Goal: Task Accomplishment & Management: Manage account settings

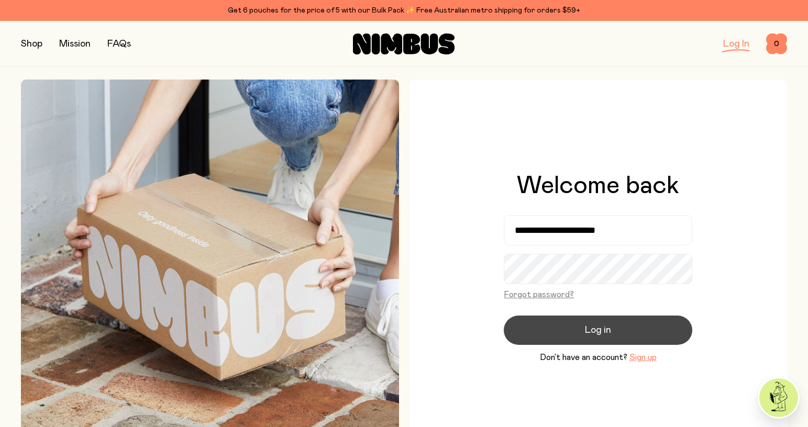
click at [604, 334] on span "Log in" at bounding box center [598, 330] width 26 height 15
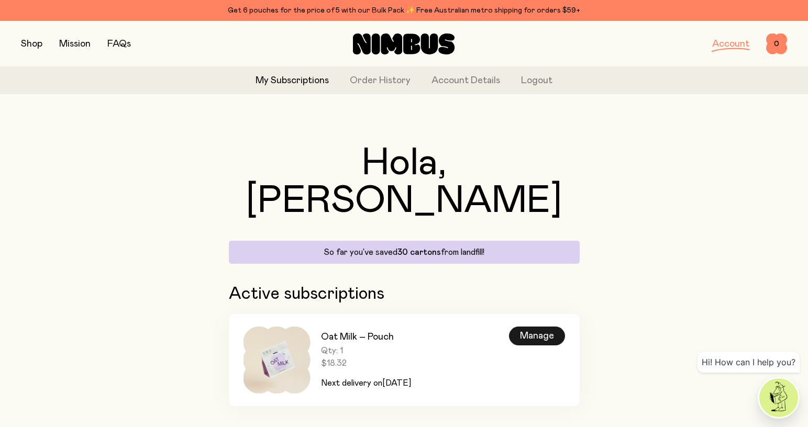
click at [542, 327] on div "Manage" at bounding box center [537, 336] width 56 height 19
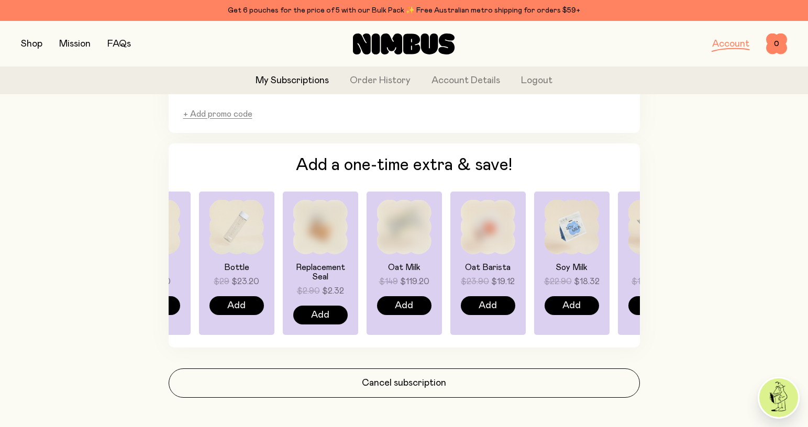
scroll to position [765, 0]
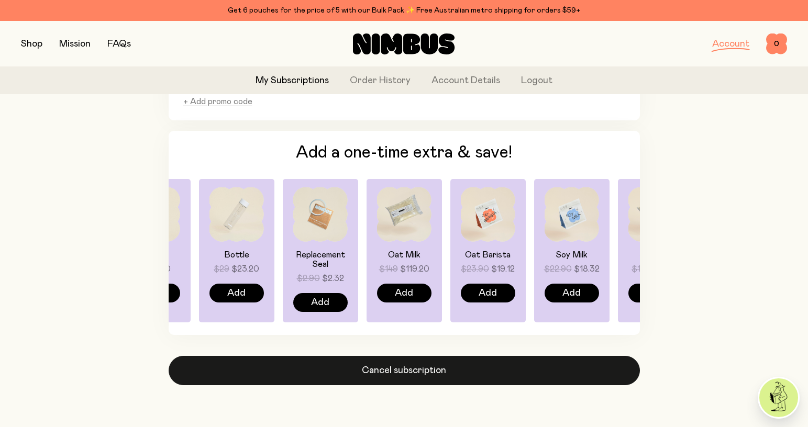
click at [416, 371] on button "Cancel subscription" at bounding box center [404, 370] width 471 height 29
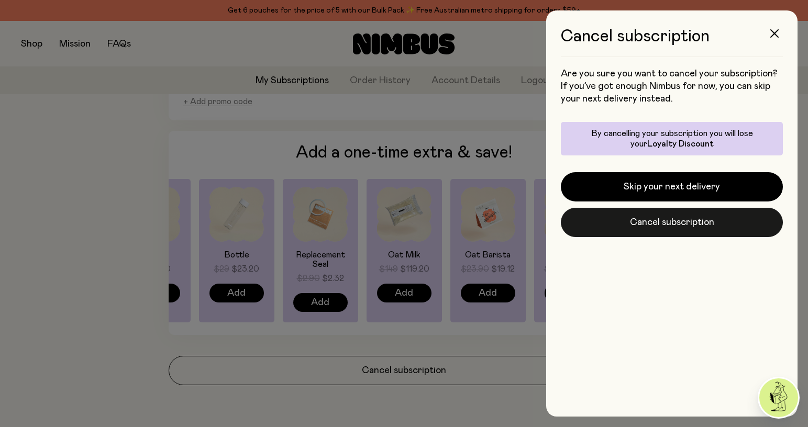
click at [672, 225] on button "Cancel subscription" at bounding box center [672, 222] width 222 height 29
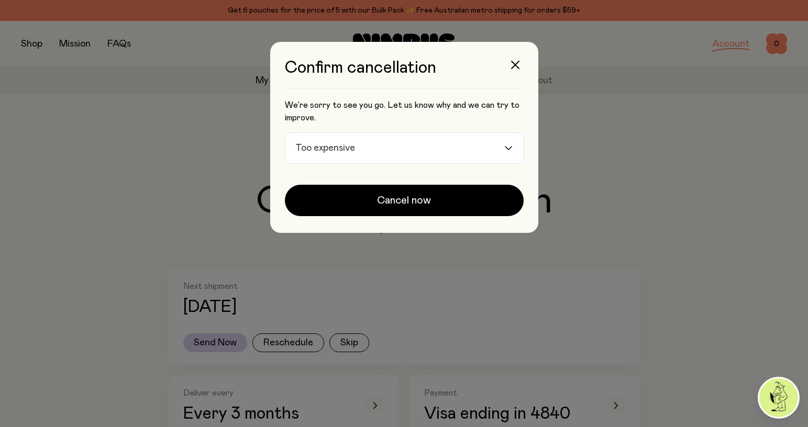
scroll to position [765, 0]
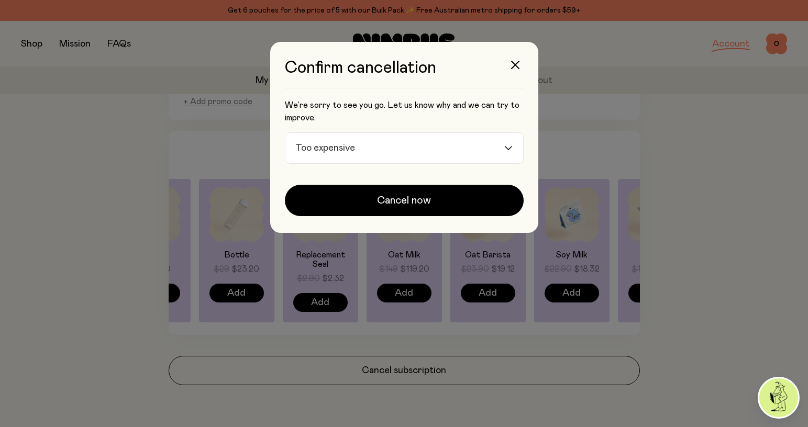
click at [457, 147] on input "Search for option" at bounding box center [431, 148] width 144 height 30
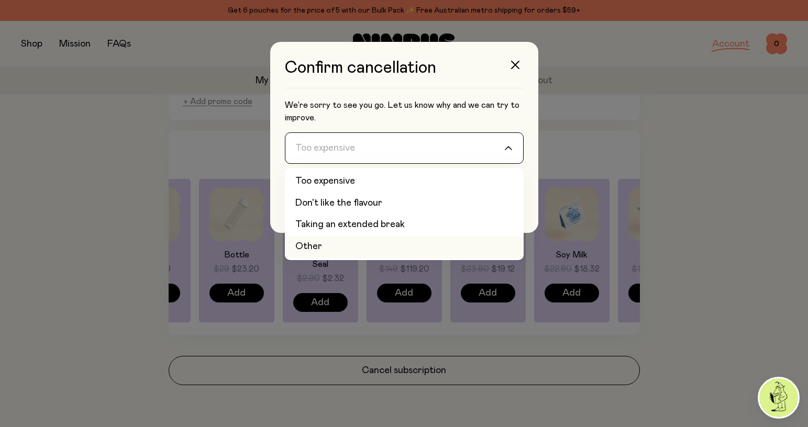
click at [415, 251] on li "Other" at bounding box center [404, 247] width 239 height 22
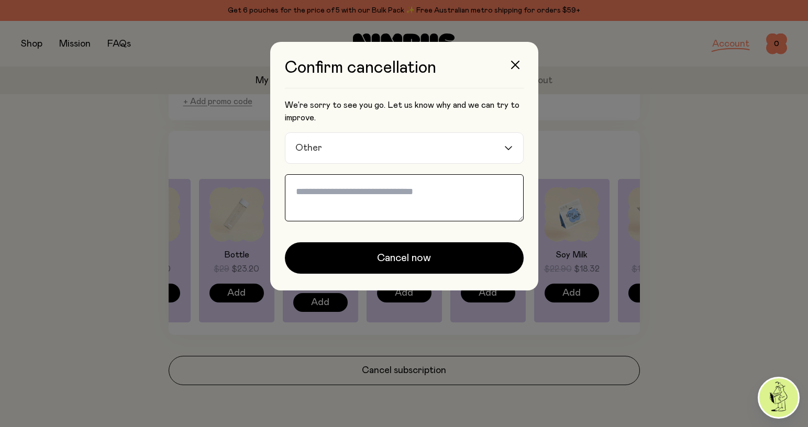
click at [403, 183] on textarea at bounding box center [404, 197] width 239 height 47
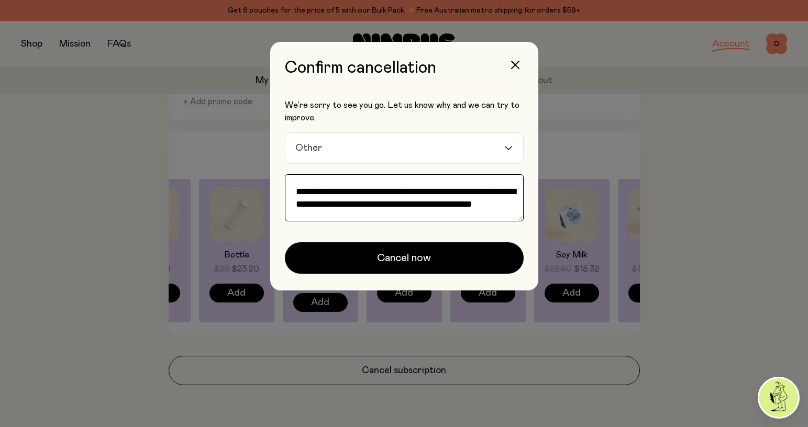
scroll to position [1, 0]
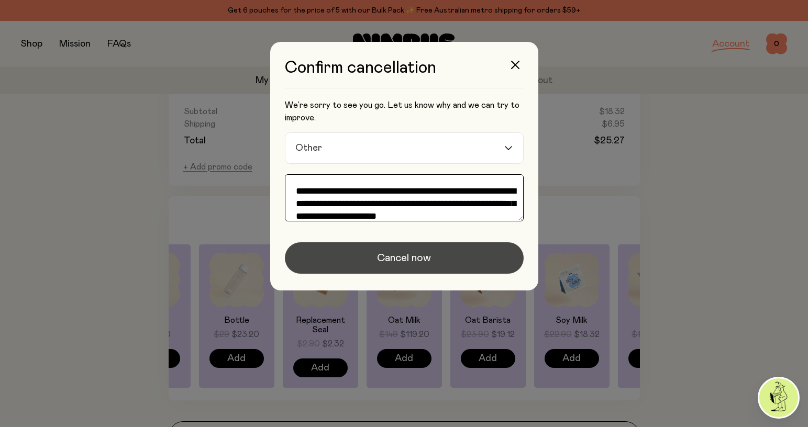
type textarea "**********"
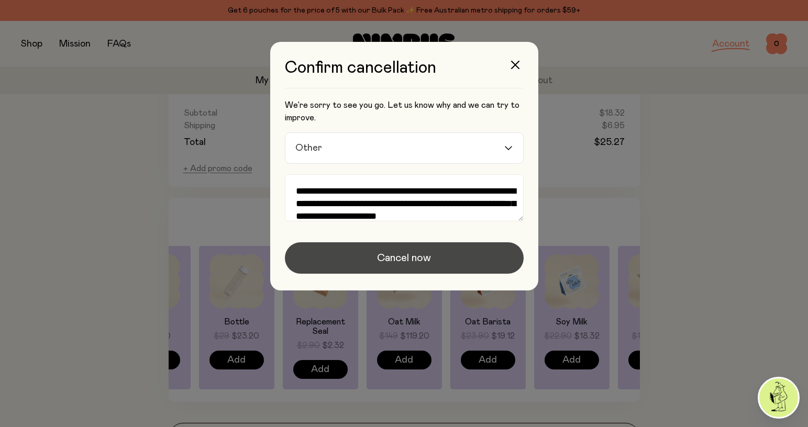
click at [419, 257] on span "Cancel now" at bounding box center [404, 258] width 54 height 15
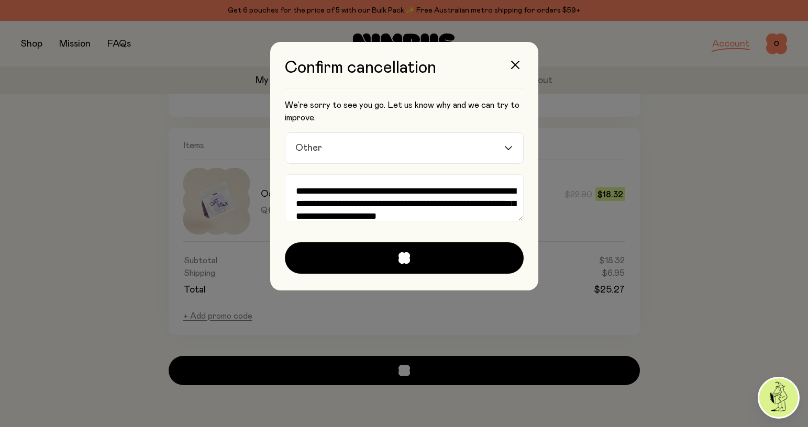
scroll to position [332, 0]
